Goal: Complete application form: Complete application form

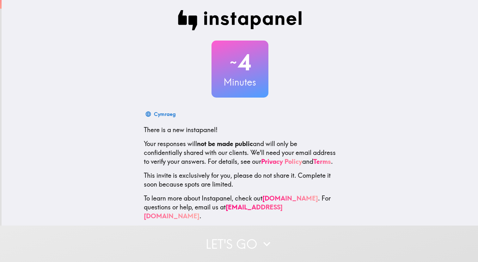
scroll to position [10, 0]
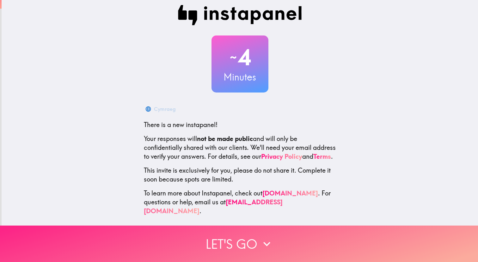
click at [245, 236] on button "Let's go" at bounding box center [239, 243] width 478 height 36
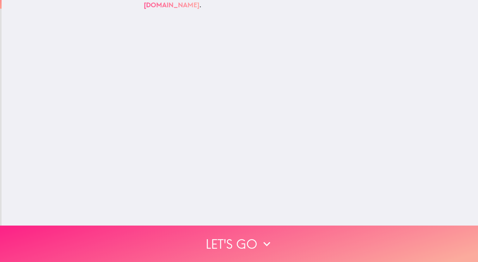
scroll to position [0, 0]
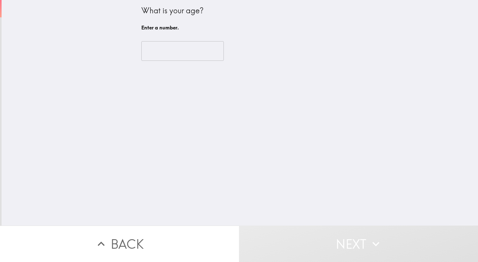
click at [186, 61] on div "​" at bounding box center [239, 51] width 197 height 35
click at [184, 56] on input "number" at bounding box center [182, 51] width 83 height 20
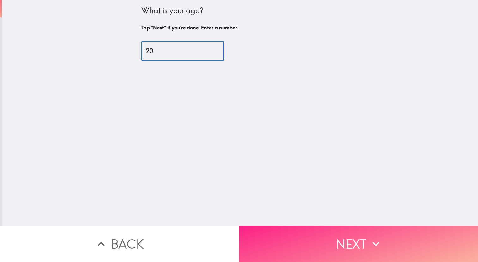
type input "20"
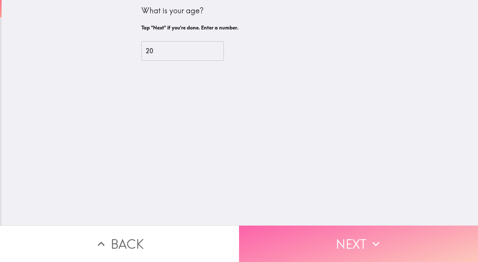
click at [305, 244] on button "Next" at bounding box center [358, 243] width 239 height 36
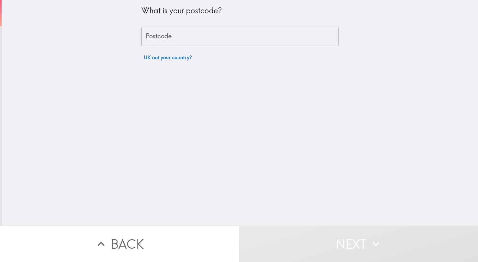
click at [208, 31] on input "Postcode" at bounding box center [239, 37] width 197 height 20
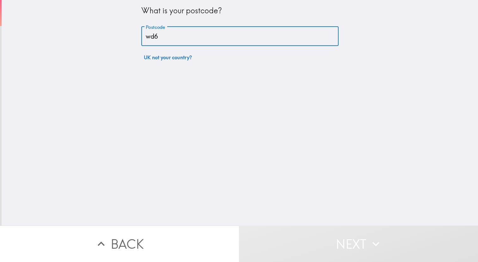
type input "WD6 1NX"
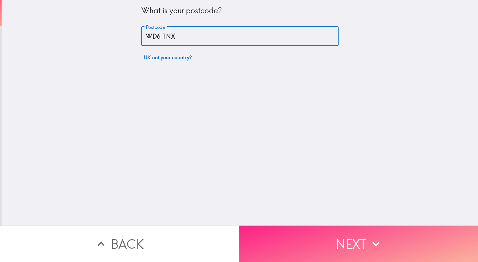
click at [294, 245] on button "Next" at bounding box center [358, 243] width 239 height 36
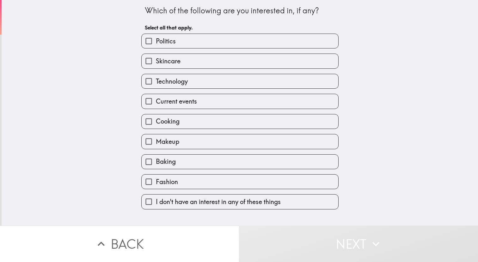
click at [183, 65] on label "Skincare" at bounding box center [240, 61] width 197 height 14
click at [156, 65] on input "Skincare" at bounding box center [149, 61] width 14 height 14
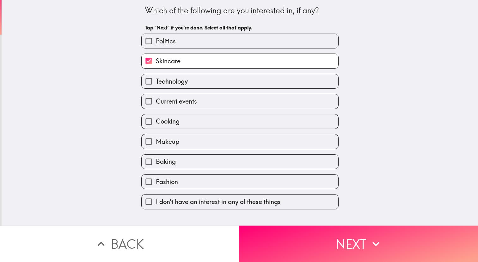
click at [181, 63] on label "Skincare" at bounding box center [240, 61] width 197 height 14
click at [156, 63] on input "Skincare" at bounding box center [149, 61] width 14 height 14
checkbox input "false"
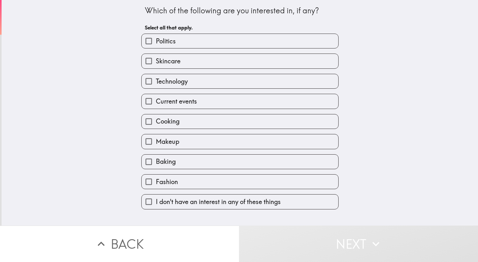
click at [181, 80] on span "Technology" at bounding box center [172, 81] width 32 height 9
click at [156, 80] on input "Technology" at bounding box center [149, 81] width 14 height 14
checkbox input "true"
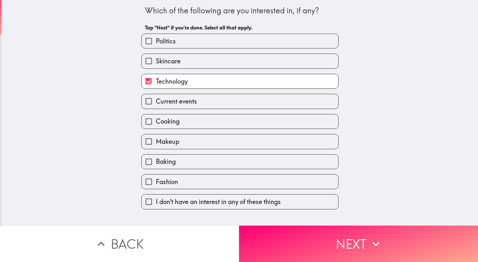
click at [177, 127] on label "Cooking" at bounding box center [240, 121] width 197 height 14
click at [156, 127] on input "Cooking" at bounding box center [149, 121] width 14 height 14
checkbox input "true"
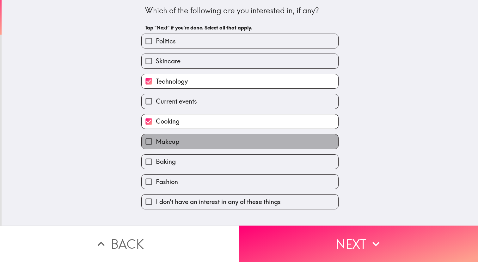
click at [181, 146] on label "Makeup" at bounding box center [240, 141] width 197 height 14
click at [156, 146] on input "Makeup" at bounding box center [149, 141] width 14 height 14
checkbox input "true"
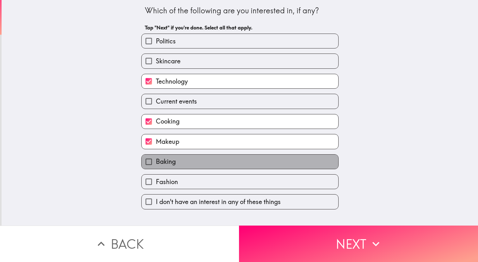
click at [183, 165] on label "Baking" at bounding box center [240, 161] width 197 height 14
click at [156, 165] on input "Baking" at bounding box center [149, 161] width 14 height 14
checkbox input "true"
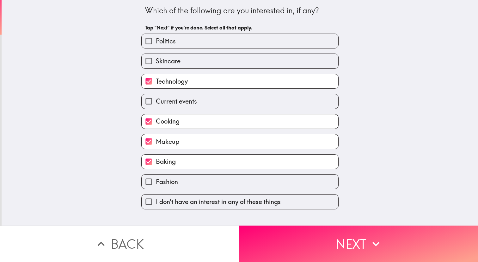
click at [182, 184] on label "Fashion" at bounding box center [240, 181] width 197 height 14
click at [156, 184] on input "Fashion" at bounding box center [149, 181] width 14 height 14
checkbox input "true"
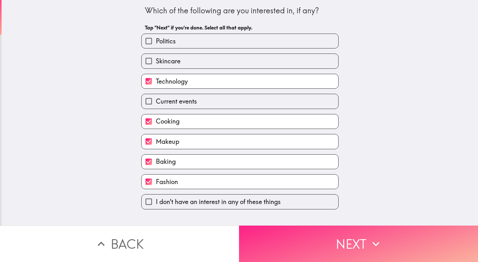
click at [280, 245] on button "Next" at bounding box center [358, 243] width 239 height 36
